Goal: Task Accomplishment & Management: Use online tool/utility

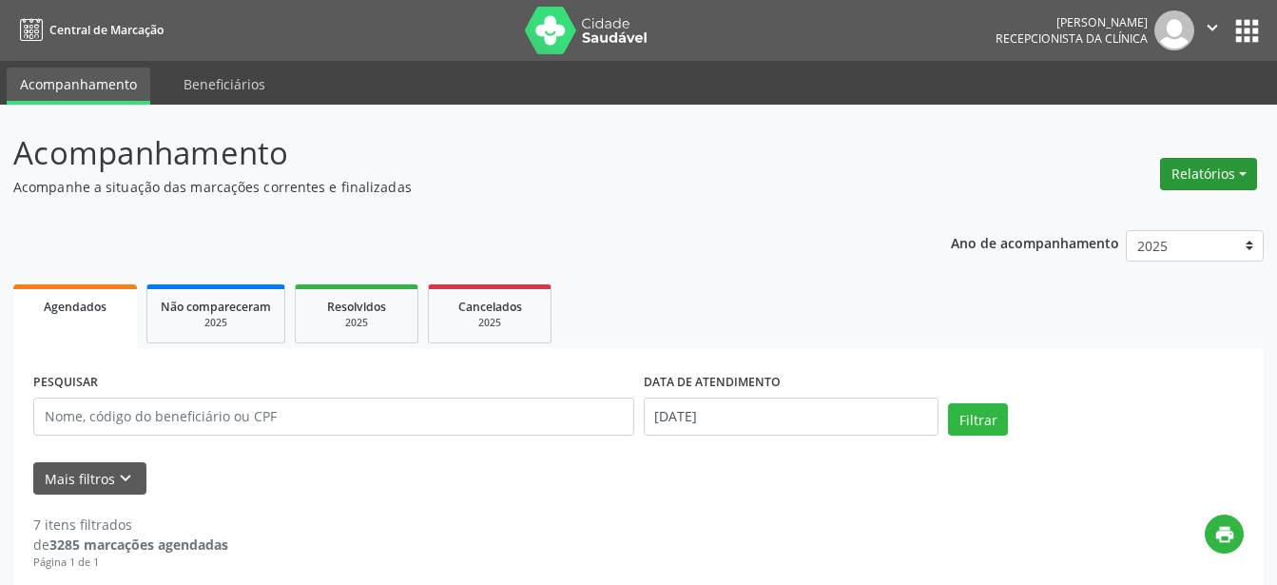
click at [1230, 178] on button "Relatórios" at bounding box center [1208, 174] width 97 height 32
click at [1117, 215] on link "Agendamentos" at bounding box center [1155, 215] width 204 height 27
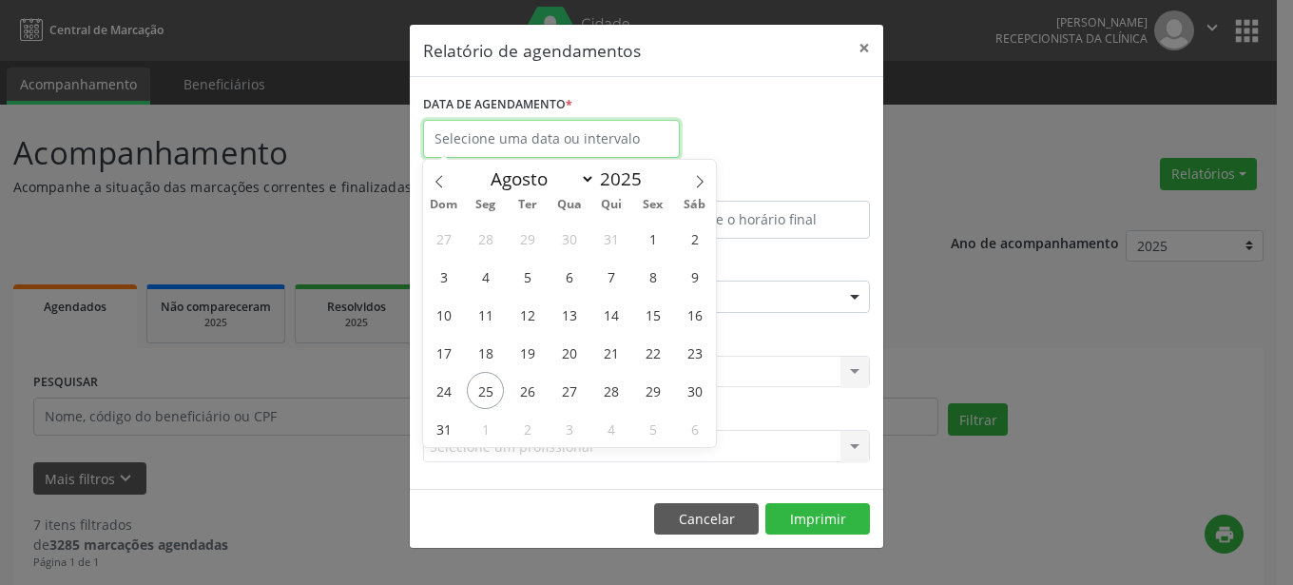
click at [551, 129] on input "text" at bounding box center [551, 139] width 257 height 38
click at [575, 394] on span "27" at bounding box center [569, 390] width 37 height 37
type input "[DATE]"
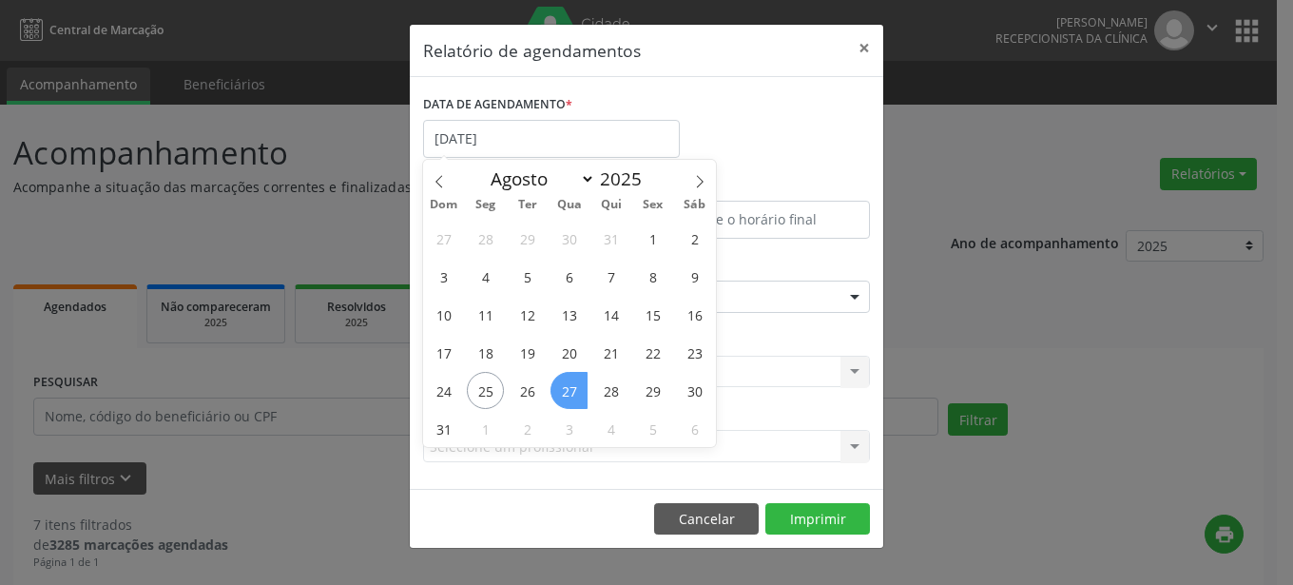
click at [575, 394] on span "27" at bounding box center [569, 390] width 37 height 37
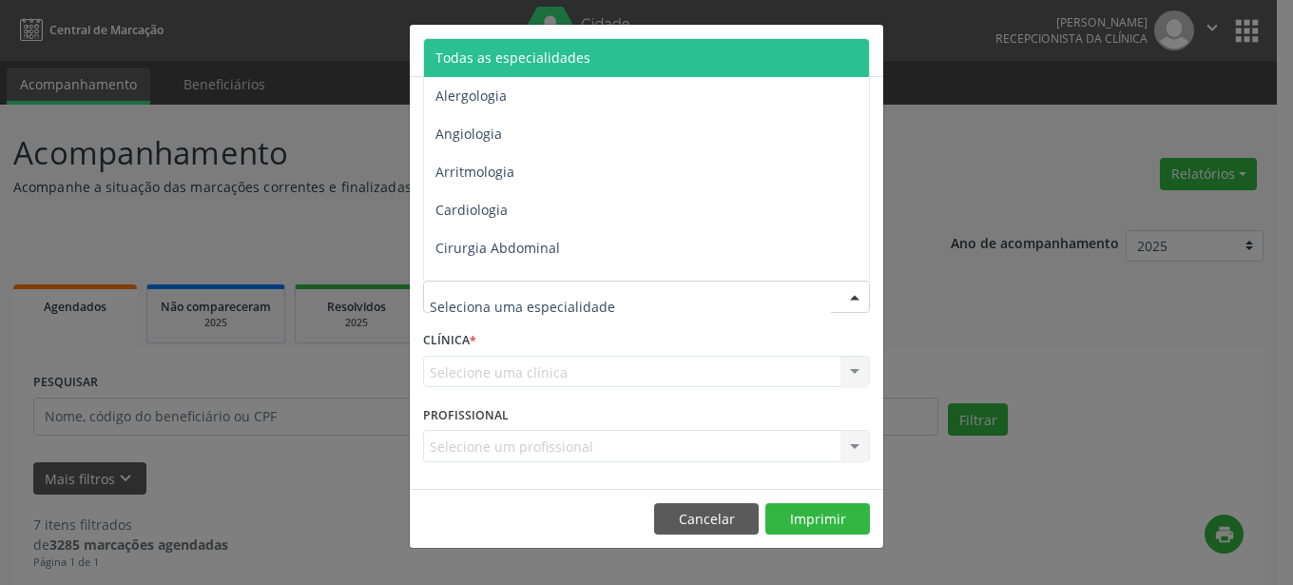
click at [850, 292] on div at bounding box center [855, 297] width 29 height 32
type input "gin"
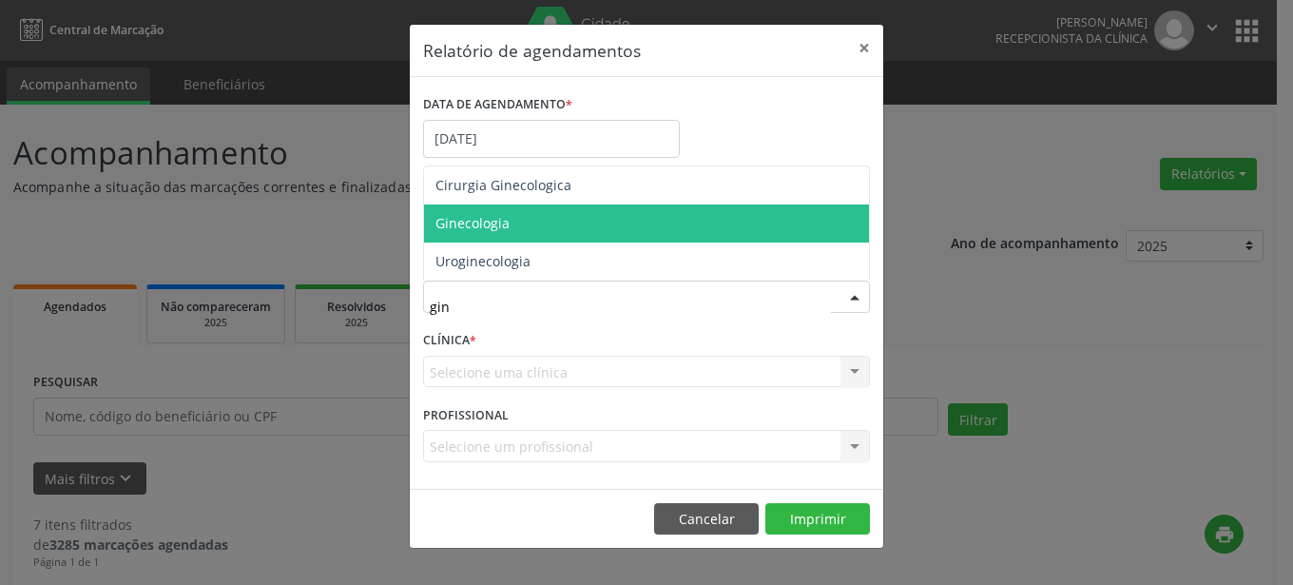
click at [539, 221] on span "Ginecologia" at bounding box center [646, 223] width 445 height 38
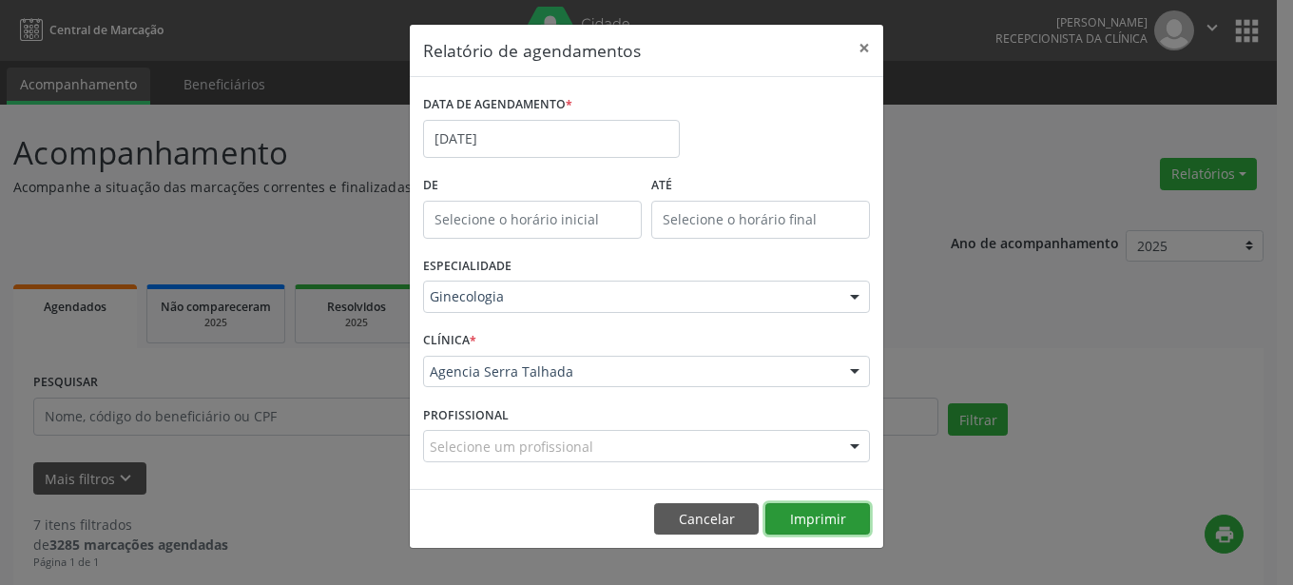
click at [833, 516] on button "Imprimir" at bounding box center [817, 519] width 105 height 32
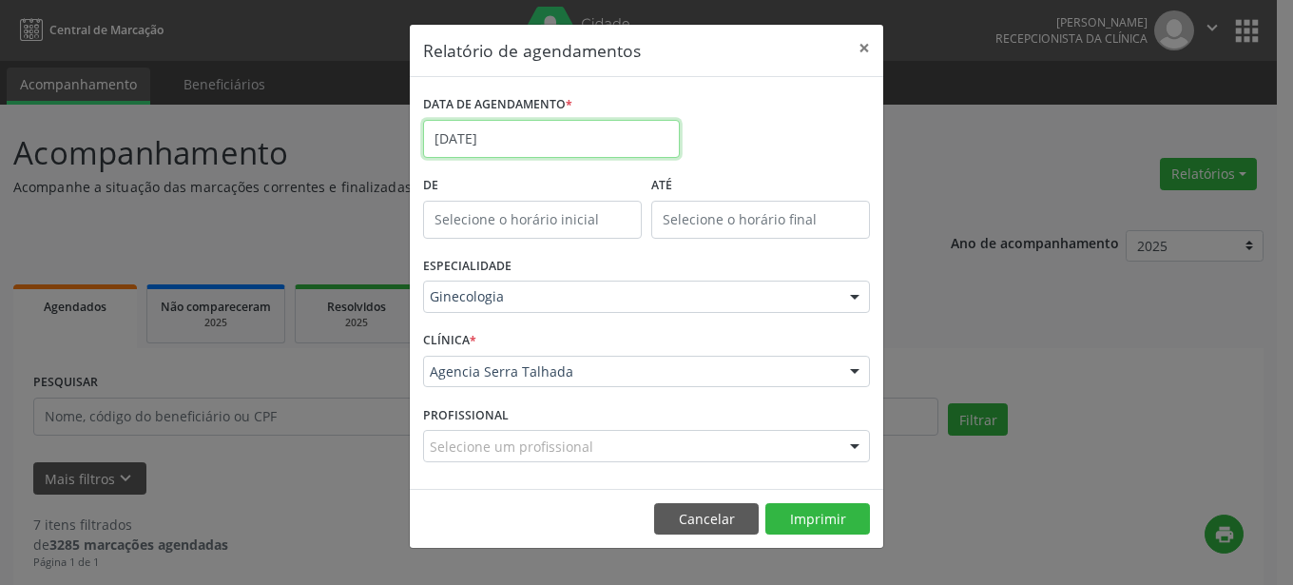
click at [605, 137] on input "[DATE]" at bounding box center [551, 139] width 257 height 38
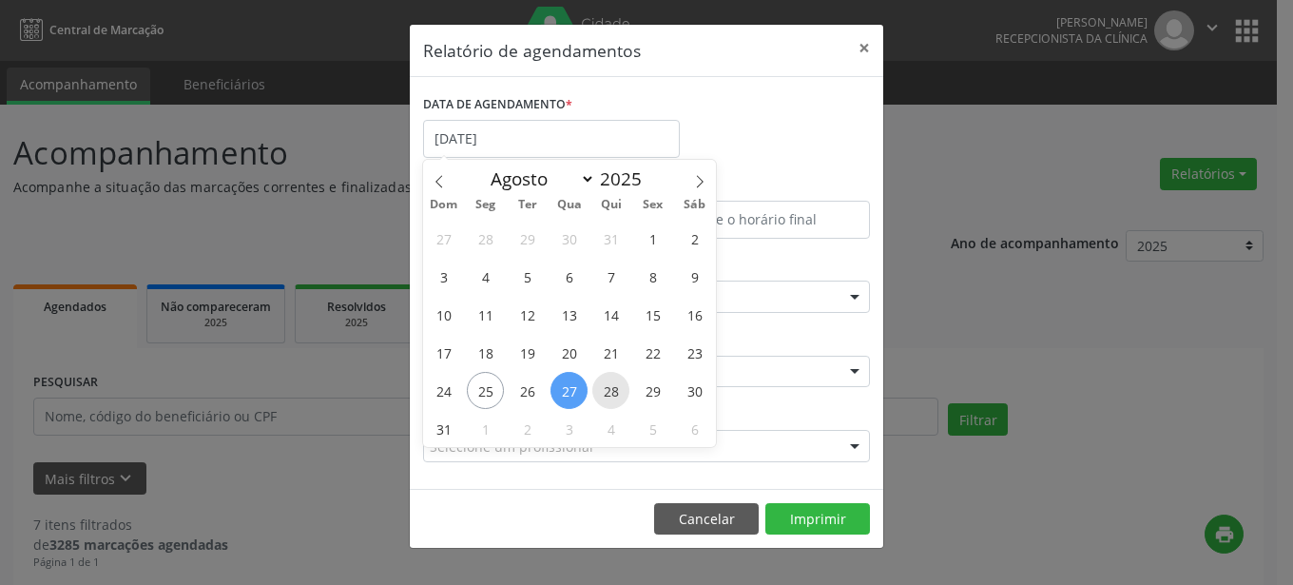
click at [608, 389] on span "28" at bounding box center [610, 390] width 37 height 37
type input "[DATE]"
click at [608, 389] on span "28" at bounding box center [610, 390] width 37 height 37
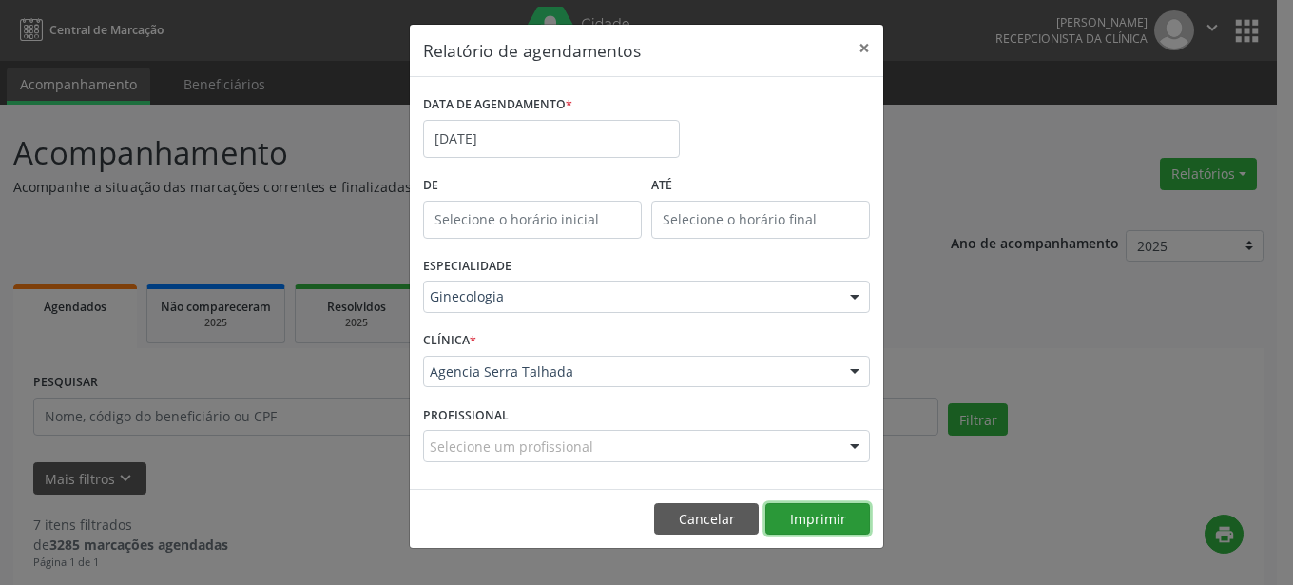
click at [808, 521] on button "Imprimir" at bounding box center [817, 519] width 105 height 32
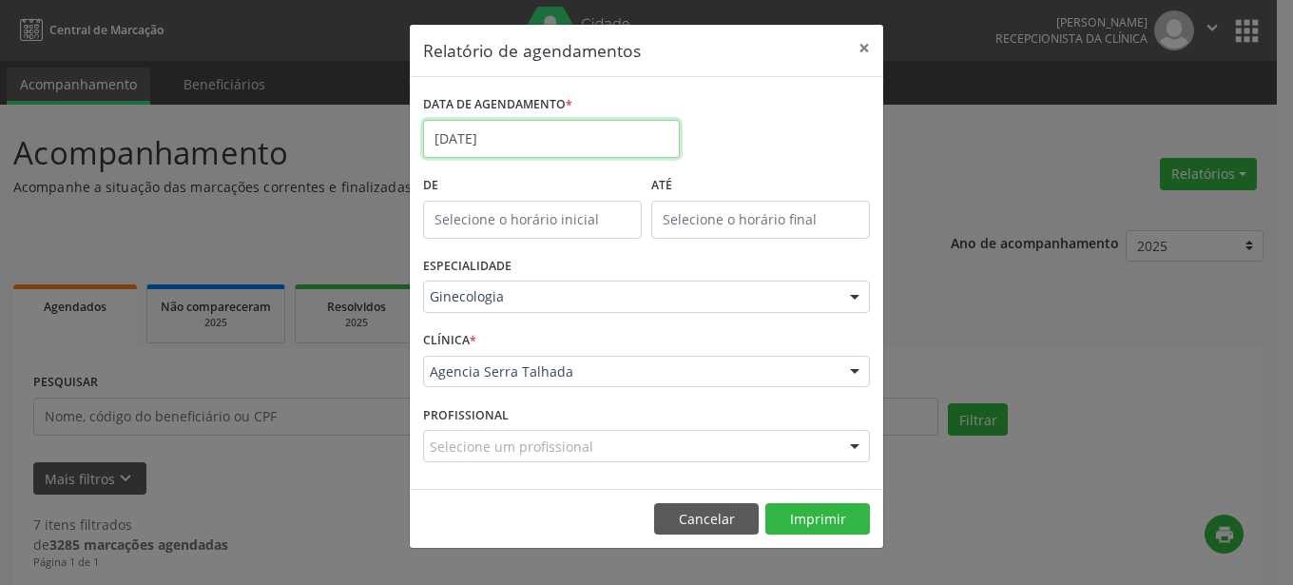
click at [628, 130] on input "[DATE]" at bounding box center [551, 139] width 257 height 38
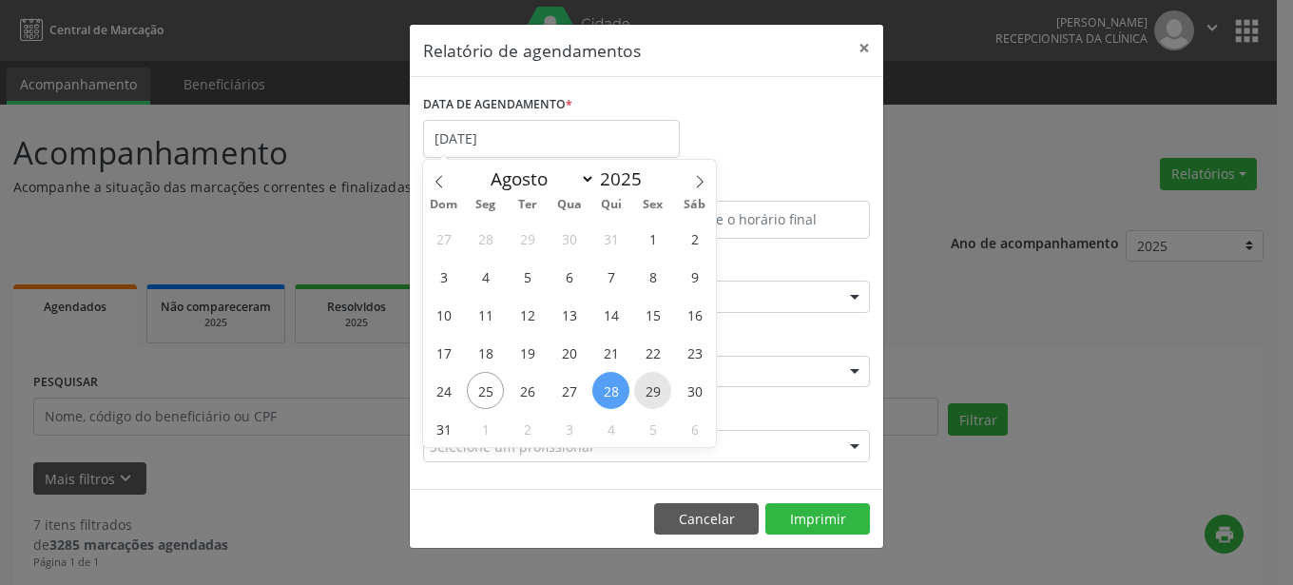
click at [653, 397] on span "29" at bounding box center [652, 390] width 37 height 37
type input "[DATE]"
click at [653, 397] on span "29" at bounding box center [652, 390] width 37 height 37
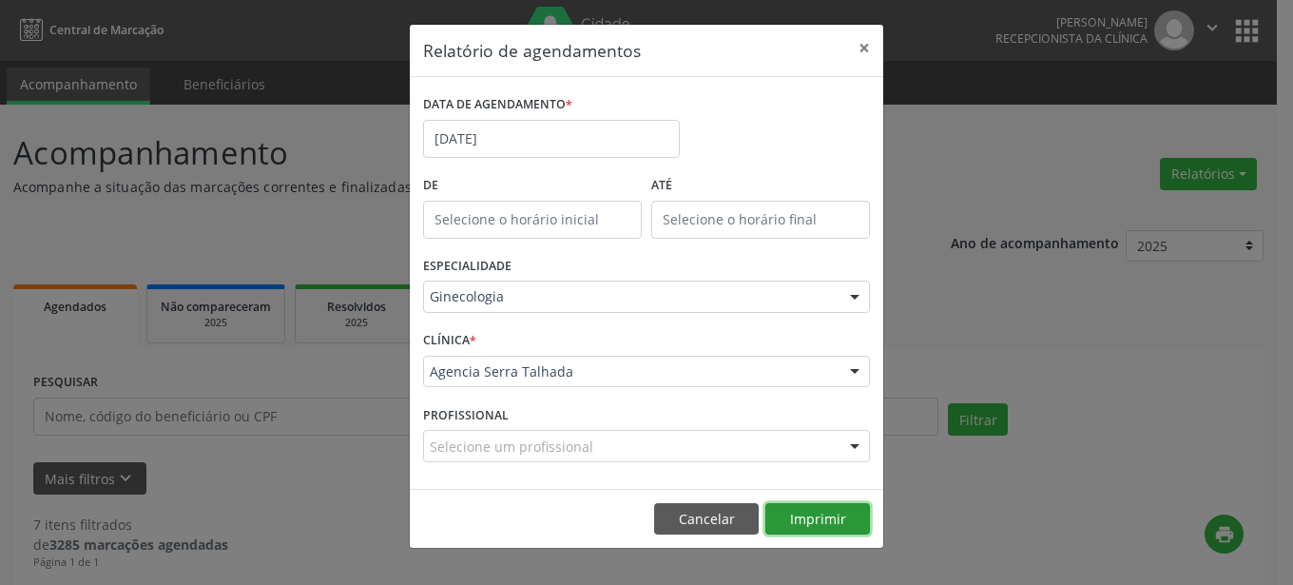
click at [786, 519] on button "Imprimir" at bounding box center [817, 519] width 105 height 32
